Goal: Task Accomplishment & Management: Manage account settings

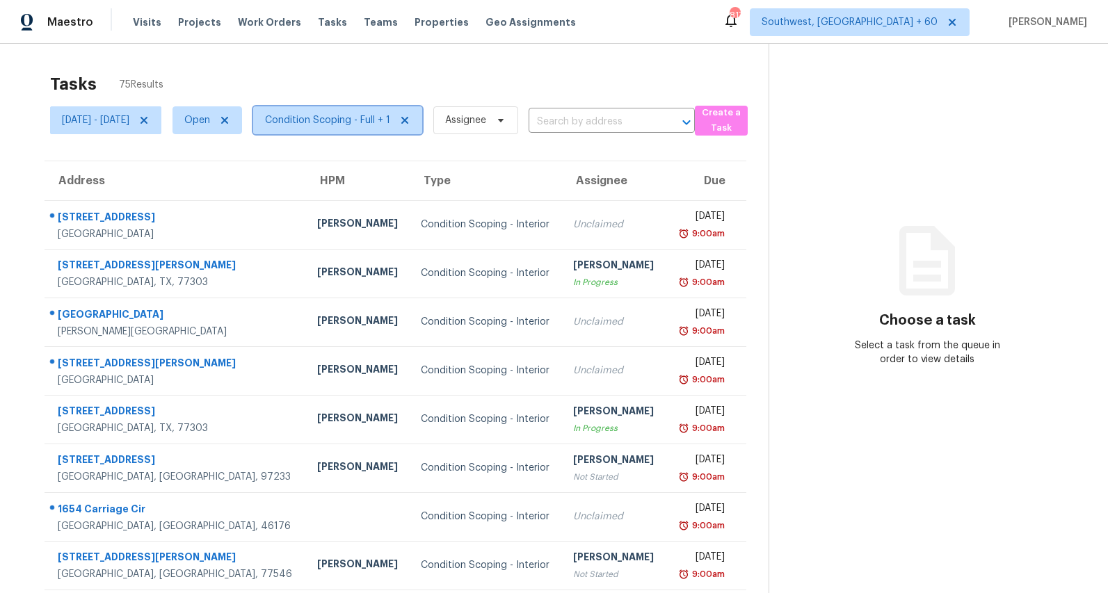
click at [383, 124] on span "Condition Scoping - Full + 1" at bounding box center [327, 120] width 125 height 14
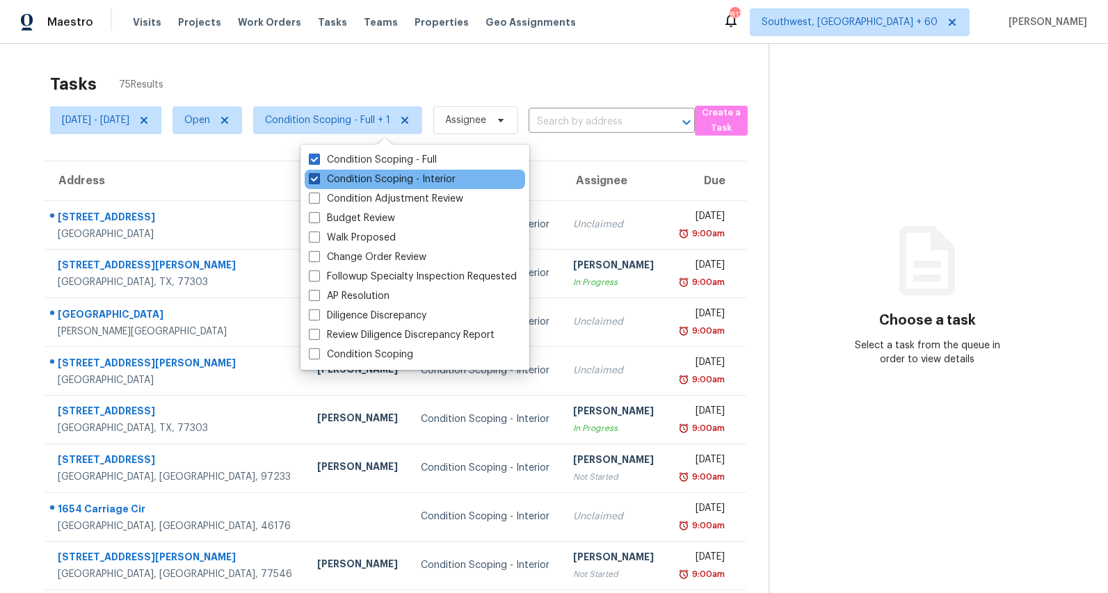
click at [364, 176] on label "Condition Scoping - Interior" at bounding box center [382, 179] width 147 height 14
click at [318, 176] on input "Condition Scoping - Interior" at bounding box center [313, 176] width 9 height 9
checkbox input "false"
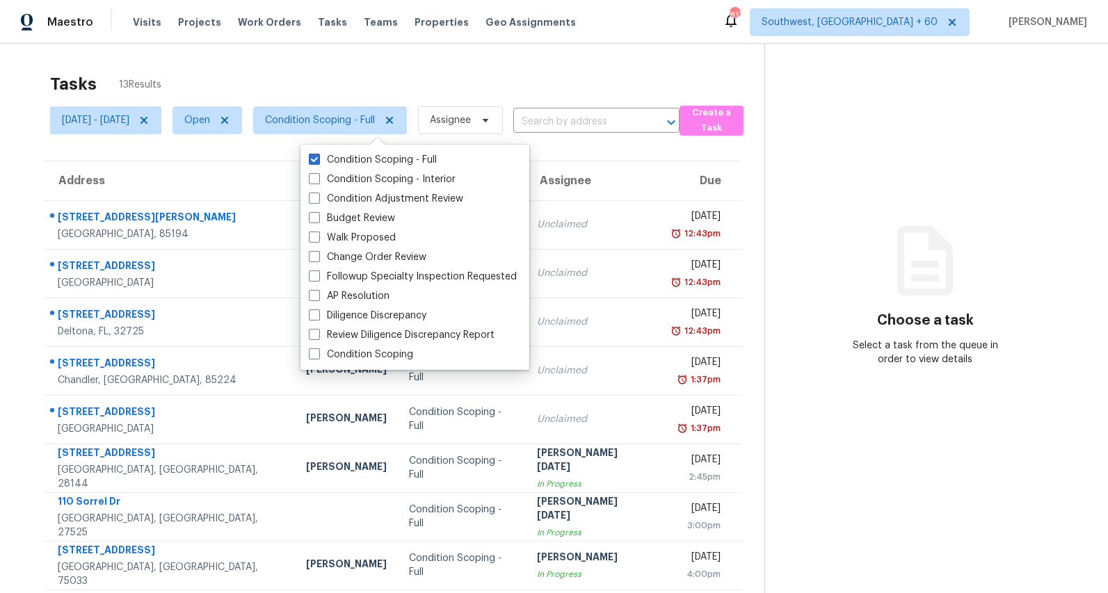
click at [379, 91] on div "Tasks 13 Results" at bounding box center [407, 84] width 714 height 36
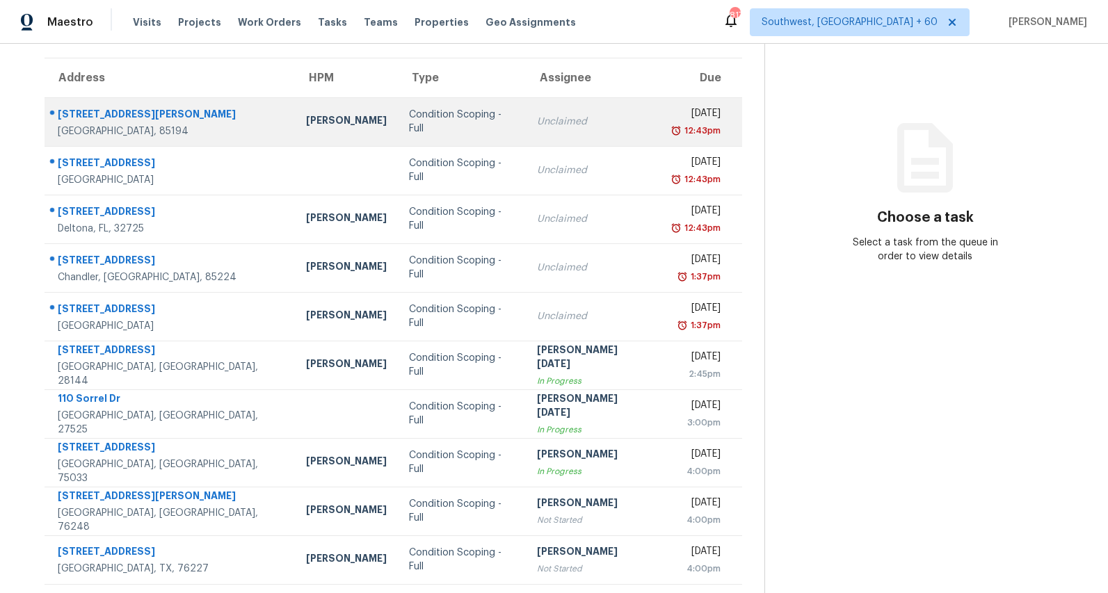
scroll to position [131, 0]
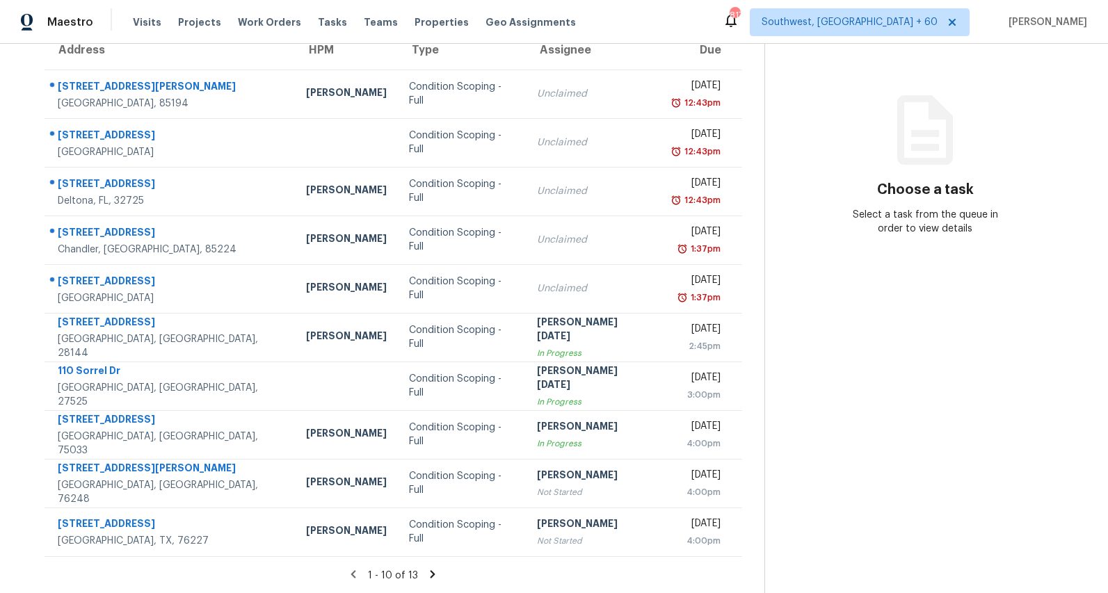
click at [435, 574] on icon at bounding box center [432, 574] width 5 height 8
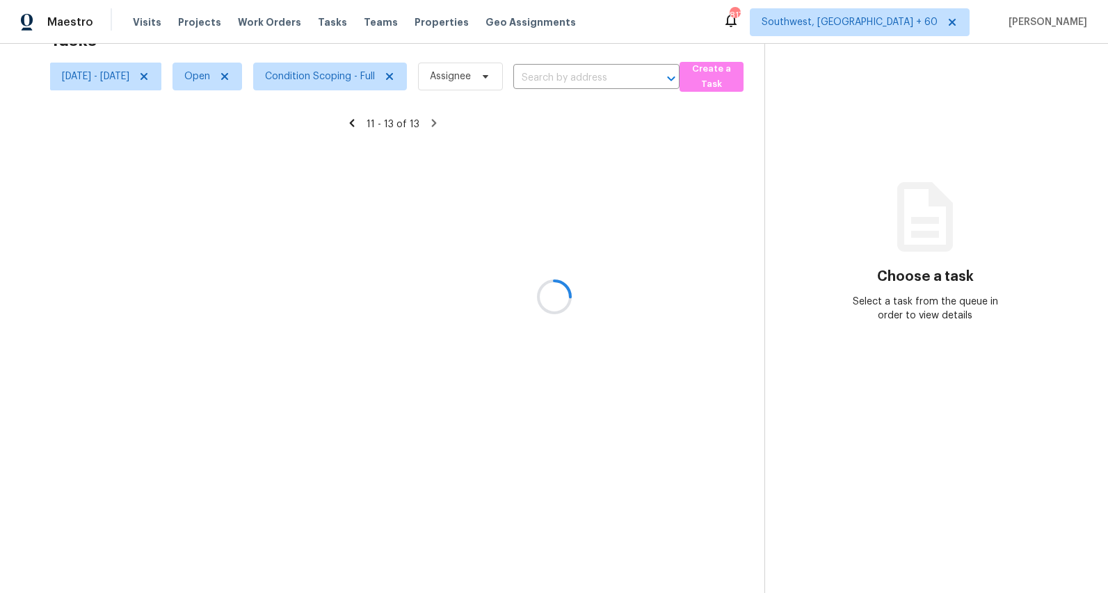
scroll to position [44, 0]
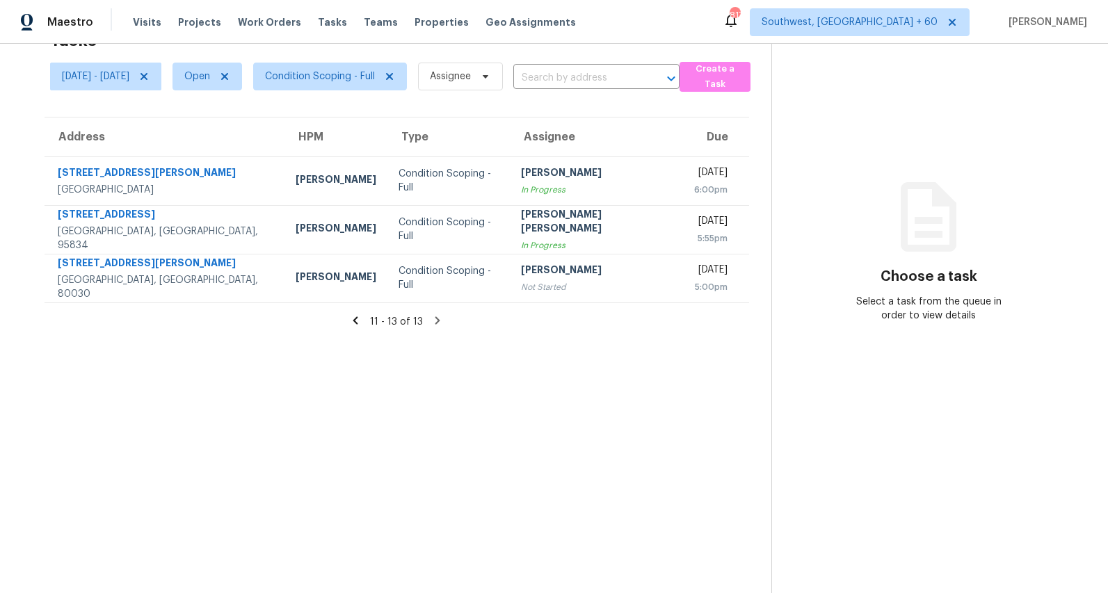
click at [358, 320] on icon at bounding box center [355, 320] width 5 height 8
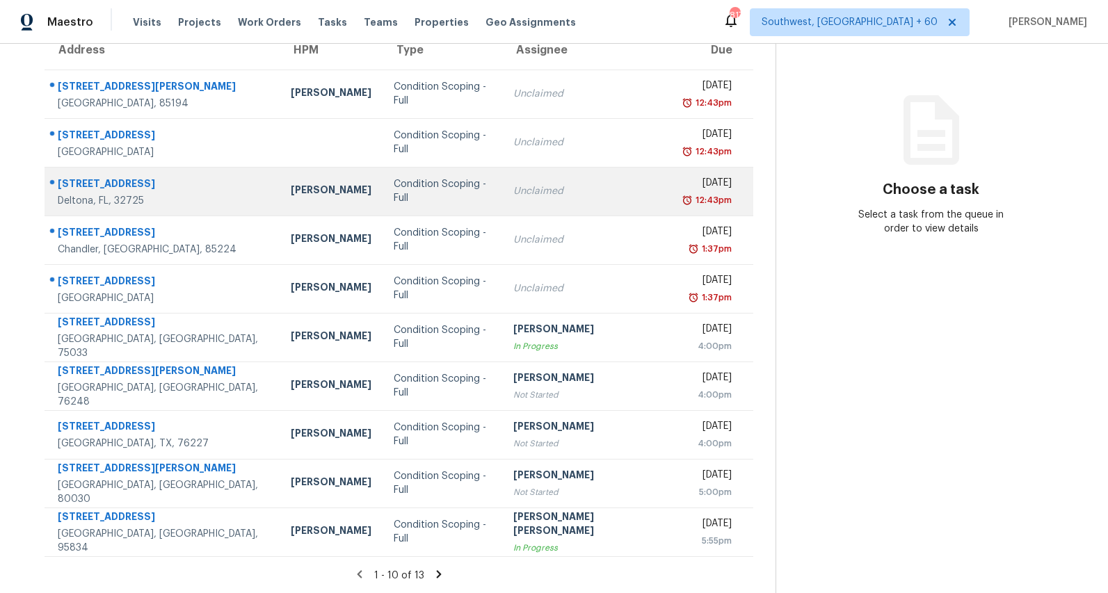
scroll to position [0, 0]
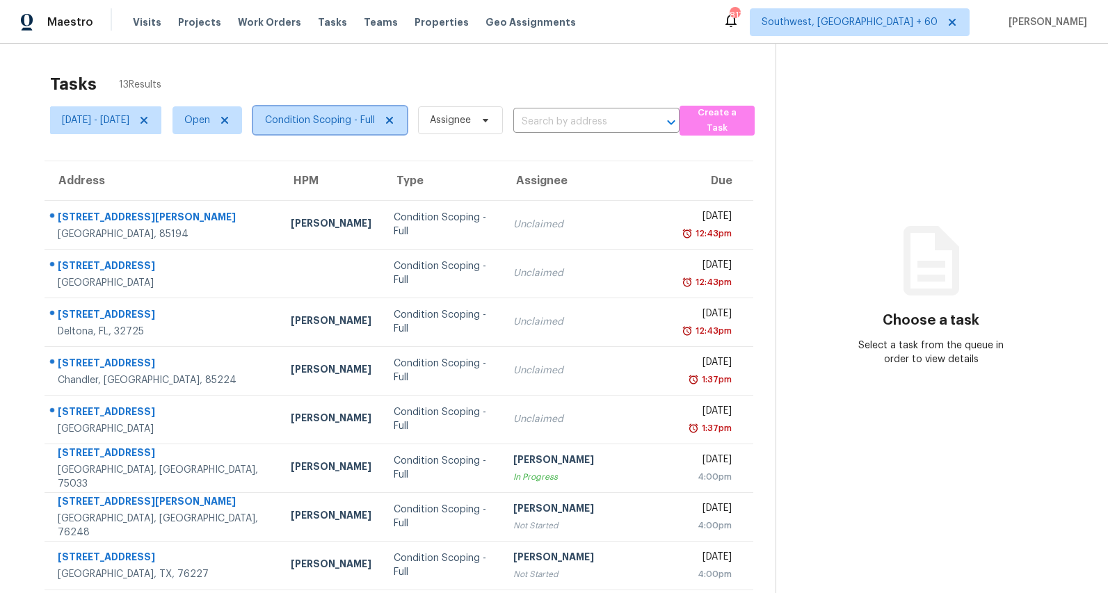
click at [380, 128] on span "Condition Scoping - Full" at bounding box center [330, 120] width 154 height 28
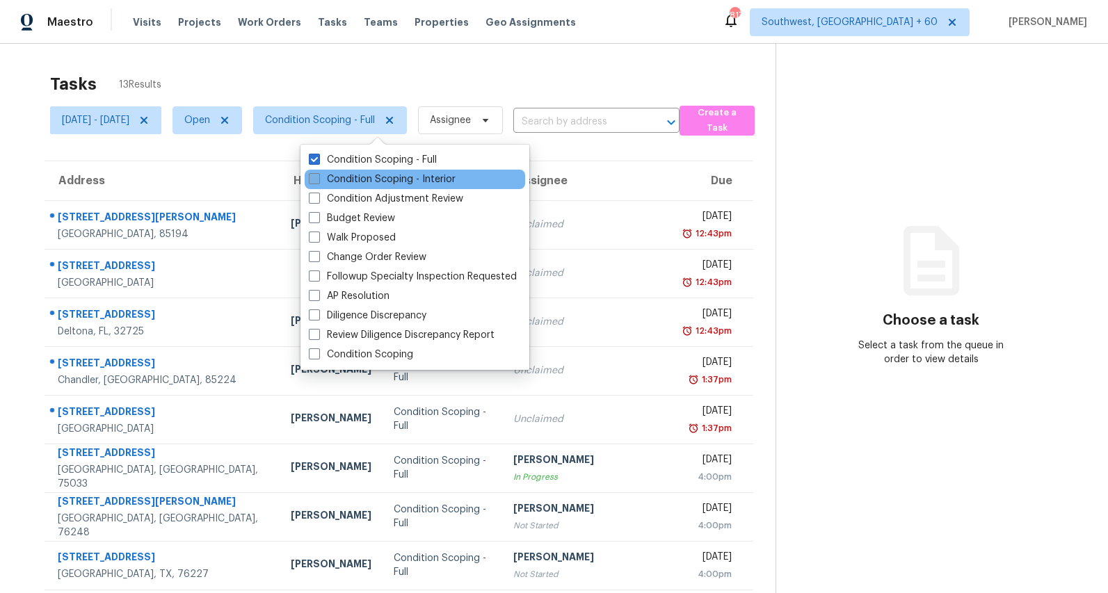
click at [366, 179] on label "Condition Scoping - Interior" at bounding box center [382, 179] width 147 height 14
click at [318, 179] on input "Condition Scoping - Interior" at bounding box center [313, 176] width 9 height 9
checkbox input "true"
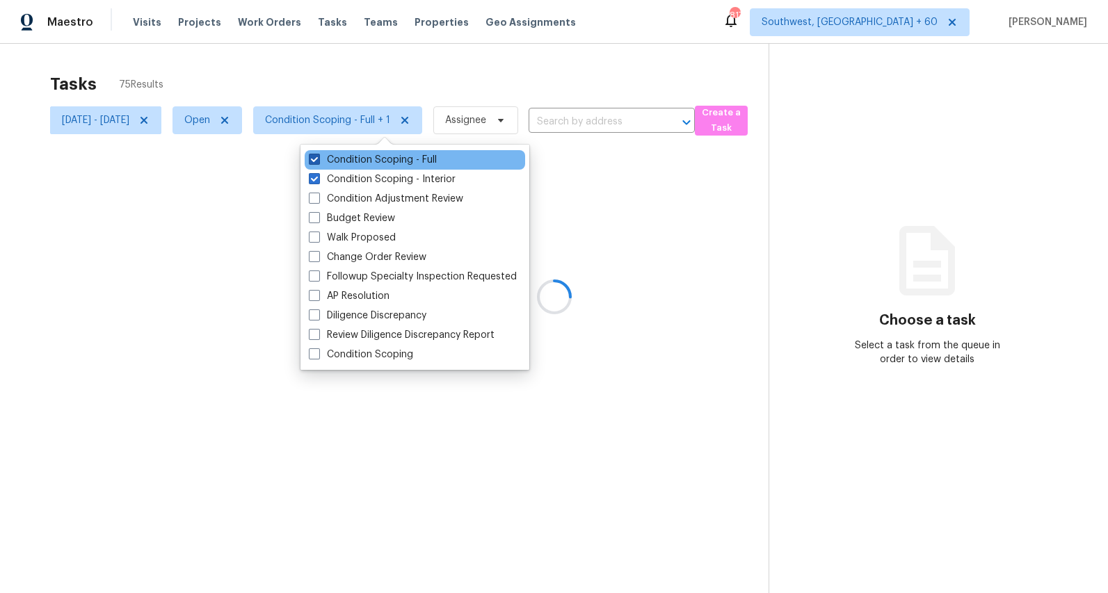
click at [363, 161] on label "Condition Scoping - Full" at bounding box center [373, 160] width 128 height 14
click at [318, 161] on input "Condition Scoping - Full" at bounding box center [313, 157] width 9 height 9
checkbox input "false"
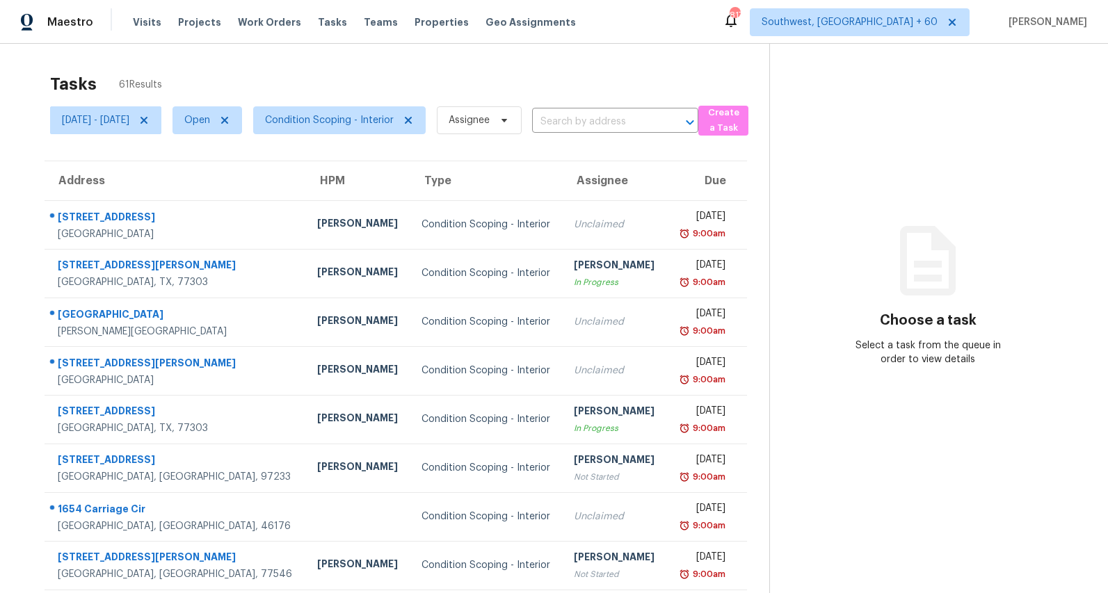
click at [355, 79] on div "Tasks 61 Results" at bounding box center [409, 84] width 719 height 36
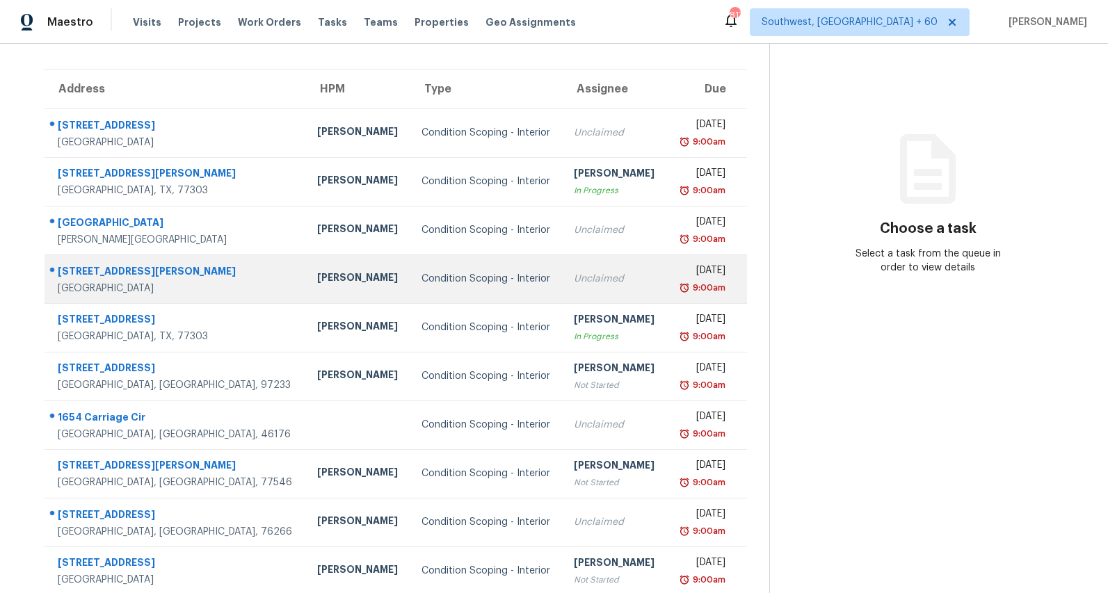
scroll to position [131, 0]
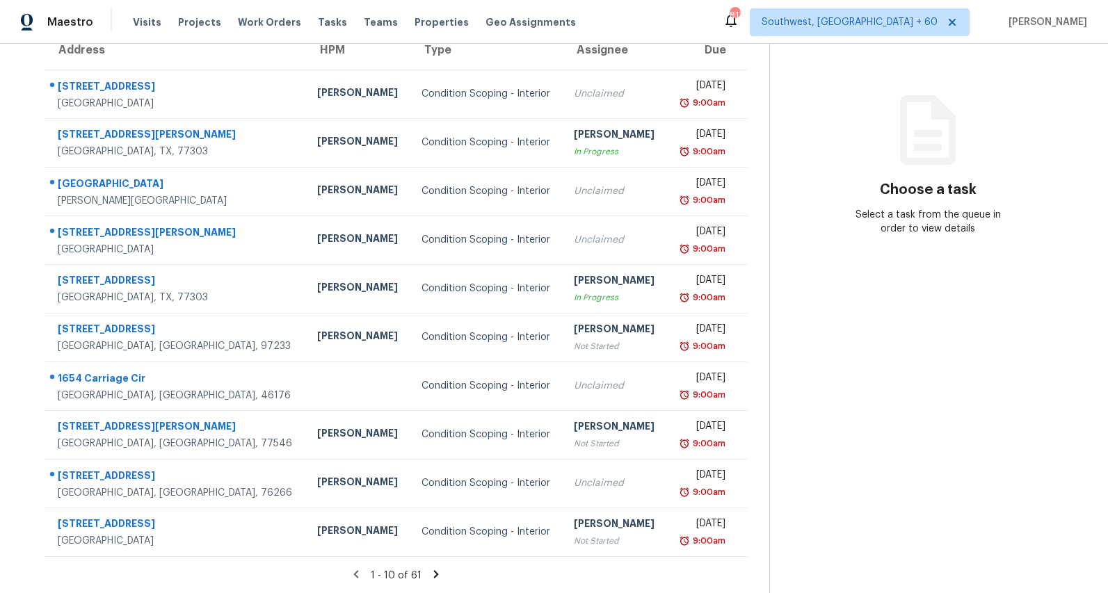
click at [438, 572] on icon at bounding box center [435, 574] width 5 height 8
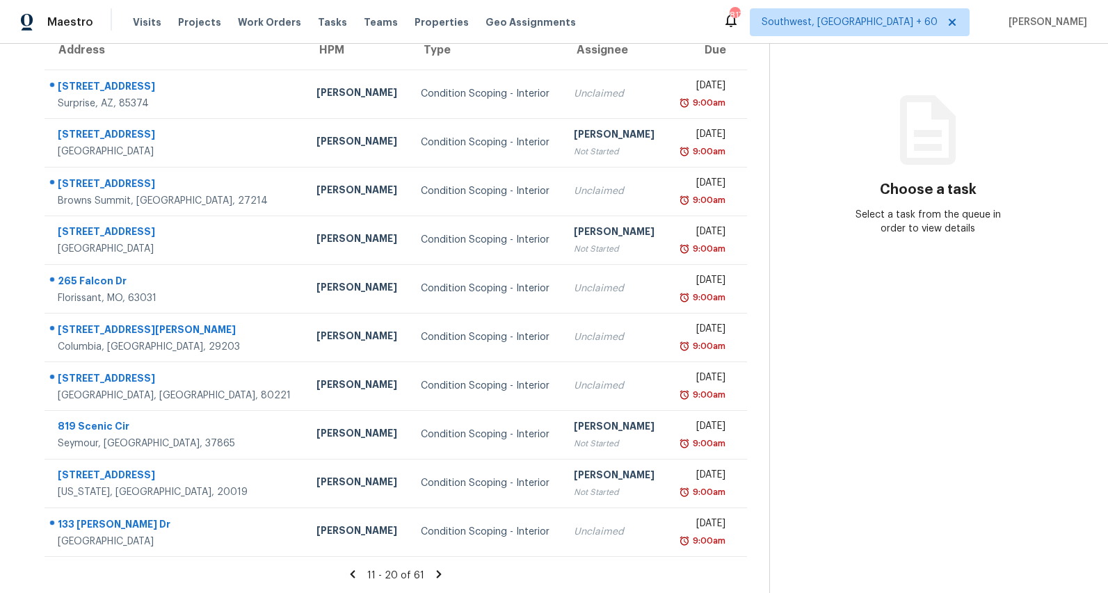
click at [442, 573] on icon at bounding box center [439, 574] width 5 height 8
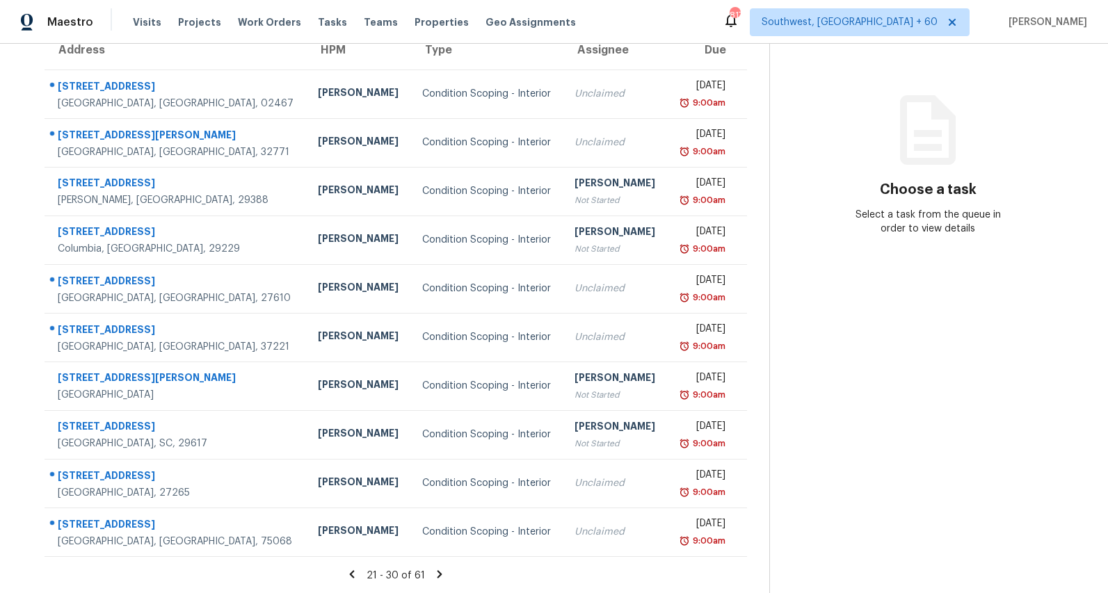
click at [445, 576] on icon at bounding box center [439, 574] width 13 height 13
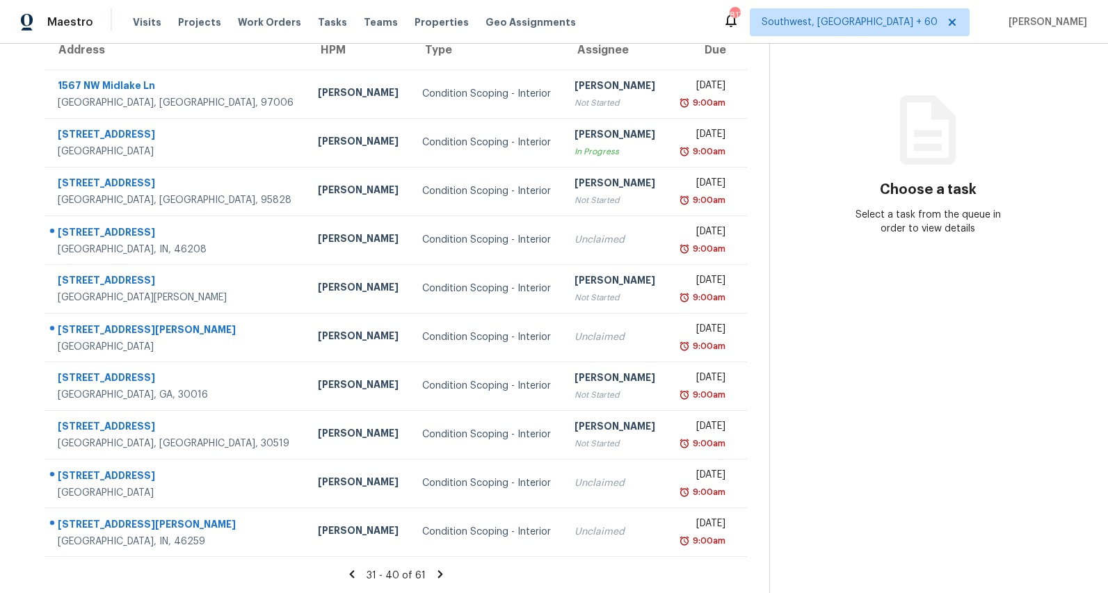
click at [442, 574] on icon at bounding box center [439, 574] width 5 height 8
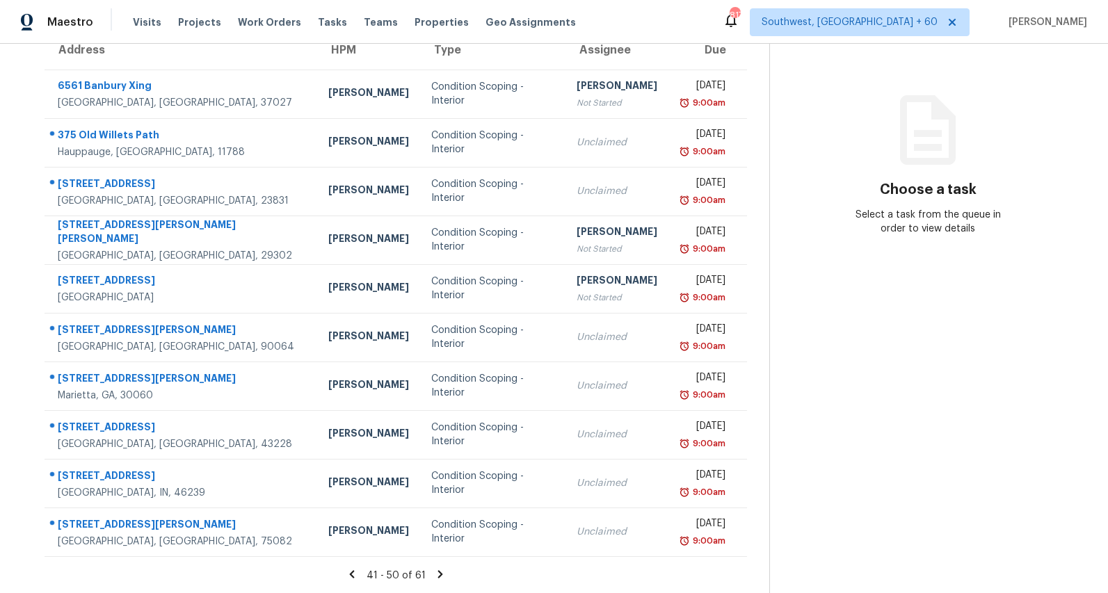
click at [442, 575] on icon at bounding box center [439, 574] width 5 height 8
